Goal: Information Seeking & Learning: Learn about a topic

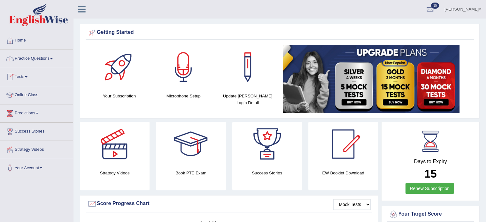
click at [50, 58] on link "Practice Questions" at bounding box center [36, 58] width 73 height 16
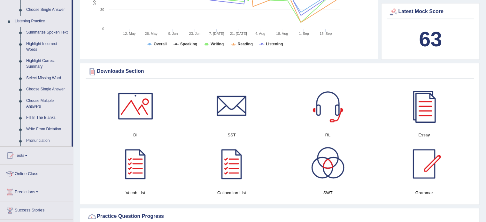
scroll to position [263, 0]
click at [55, 128] on link "Write From Dictation" at bounding box center [47, 129] width 48 height 12
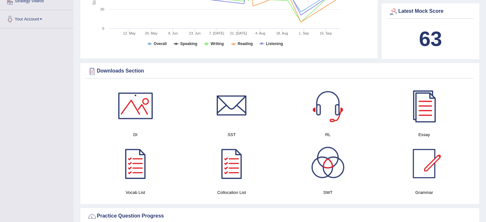
scroll to position [138, 0]
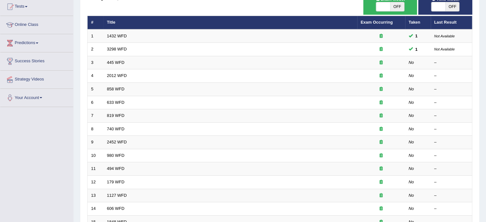
scroll to position [72, 0]
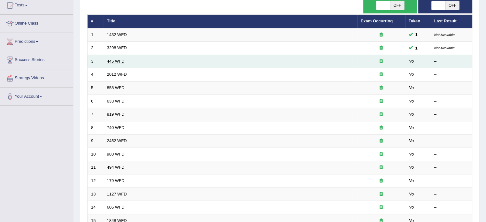
click at [119, 59] on link "445 WFD" at bounding box center [116, 61] width 18 height 5
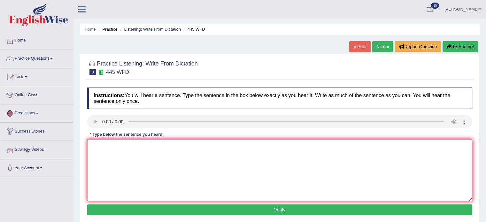
click at [109, 157] on textarea at bounding box center [279, 170] width 385 height 62
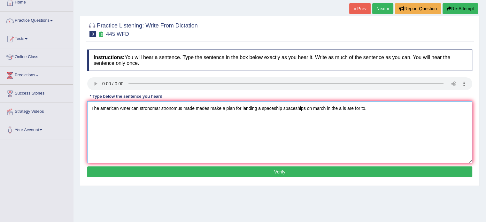
scroll to position [47, 0]
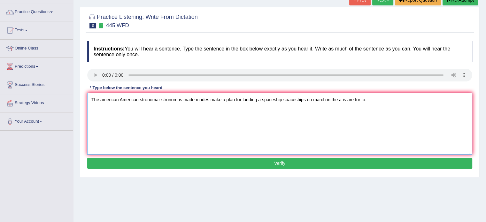
type textarea "The american American stronomar stronomus made mades make a plan for landing a …"
click at [121, 166] on button "Verify" at bounding box center [279, 163] width 385 height 11
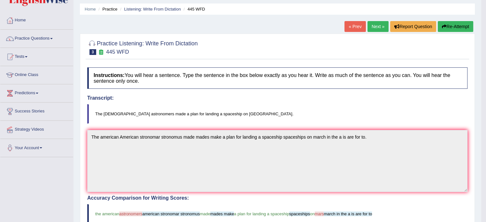
scroll to position [0, 0]
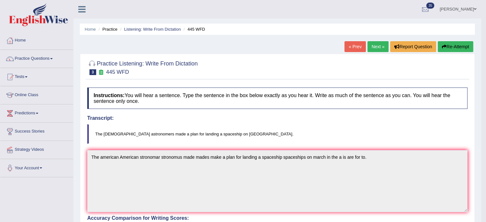
click at [376, 42] on link "Next »" at bounding box center [378, 46] width 21 height 11
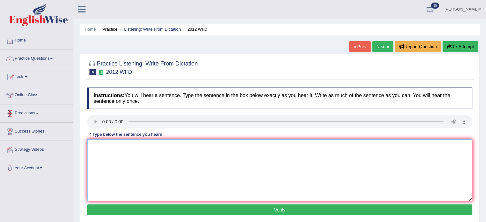
click at [105, 156] on textarea at bounding box center [279, 170] width 385 height 62
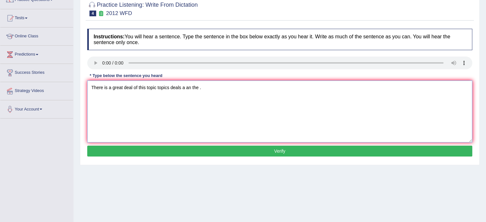
scroll to position [59, 0]
type textarea "There is a great deal of this topic topics deals a an the ."
click at [133, 151] on button "Verify" at bounding box center [279, 151] width 385 height 11
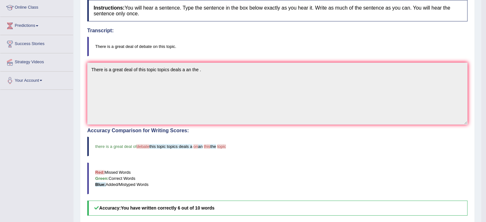
scroll to position [0, 0]
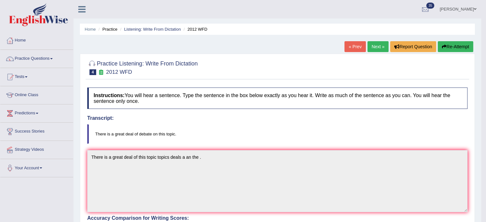
click at [373, 50] on link "Next »" at bounding box center [378, 46] width 21 height 11
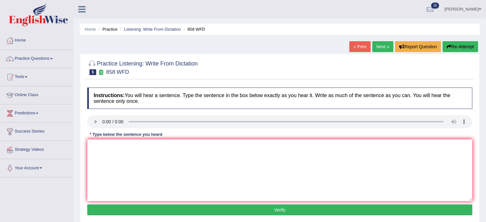
click at [377, 43] on link "Next »" at bounding box center [382, 46] width 21 height 11
click at [22, 38] on link "Home" at bounding box center [36, 40] width 73 height 16
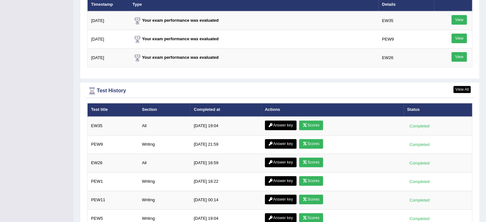
scroll to position [823, 0]
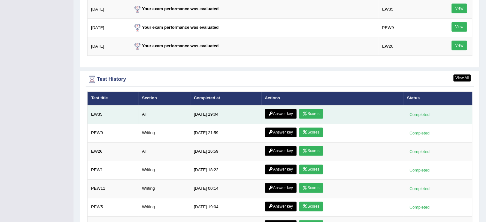
click at [308, 110] on link "Scores" at bounding box center [311, 114] width 24 height 10
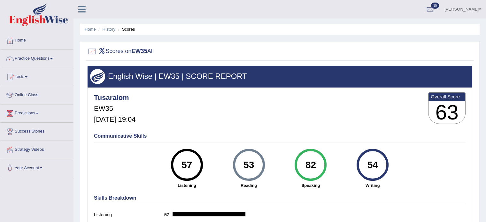
click at [13, 34] on link "Home" at bounding box center [36, 40] width 73 height 16
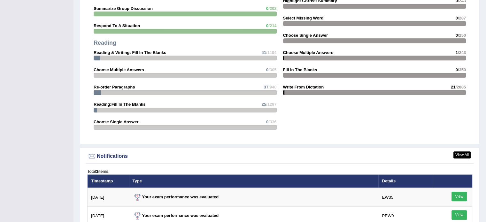
scroll to position [626, 0]
